Goal: Task Accomplishment & Management: Manage account settings

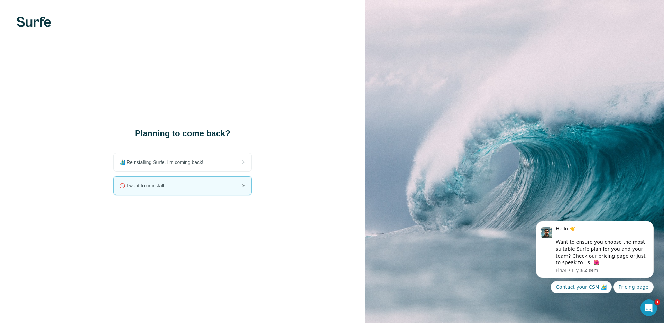
click at [169, 187] on span "🚫 I want to uninstall" at bounding box center [144, 185] width 50 height 7
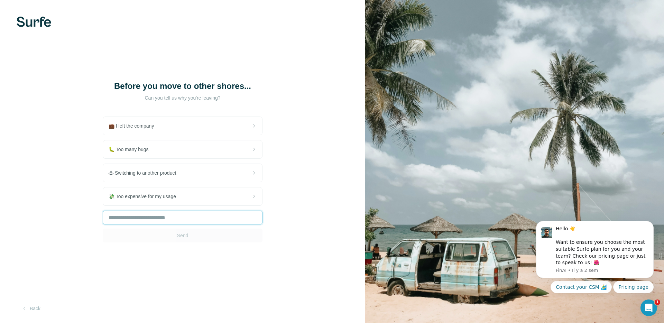
click at [150, 220] on input "text" at bounding box center [183, 218] width 160 height 14
type input "***"
click at [158, 232] on button "Send" at bounding box center [183, 236] width 160 height 14
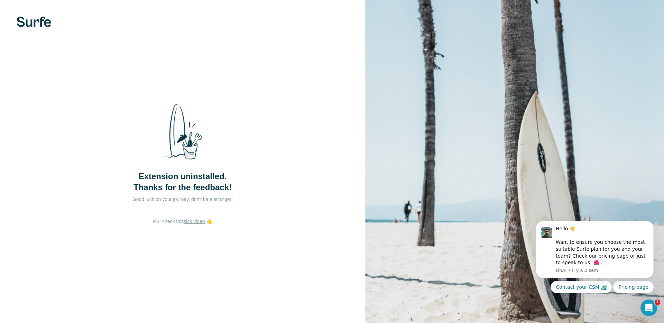
click at [250, 128] on div "Extension uninstalled. Thanks for the feedback!" at bounding box center [182, 145] width 138 height 95
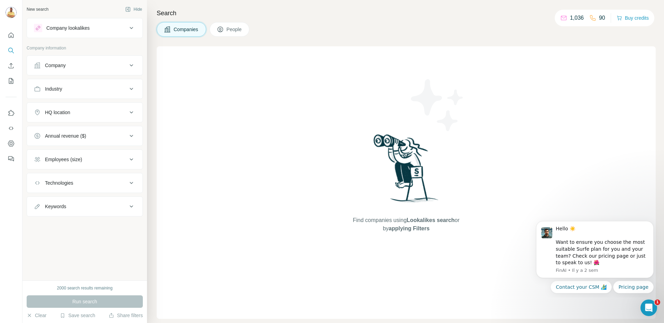
click at [595, 18] on div "90" at bounding box center [597, 18] width 16 height 8
click at [596, 21] on div "90" at bounding box center [597, 18] width 16 height 8
